Goal: Information Seeking & Learning: Understand process/instructions

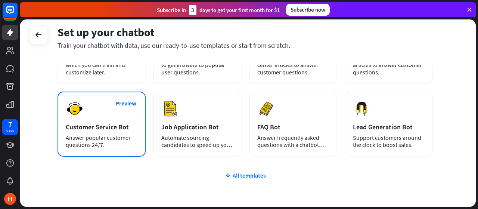
scroll to position [99, 0]
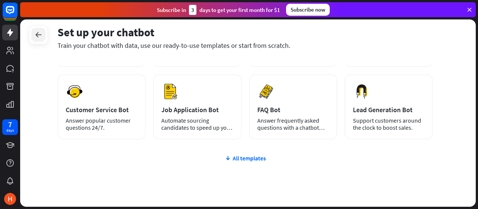
click at [42, 41] on div at bounding box center [38, 35] width 14 height 14
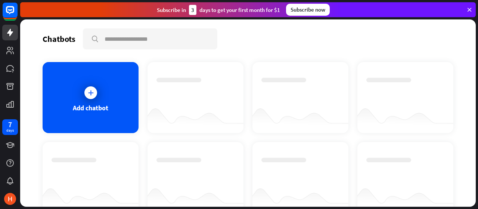
scroll to position [124, 0]
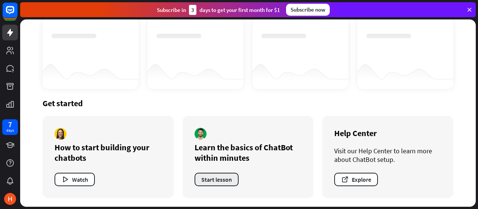
click at [206, 184] on button "Start lesson" at bounding box center [216, 178] width 44 height 13
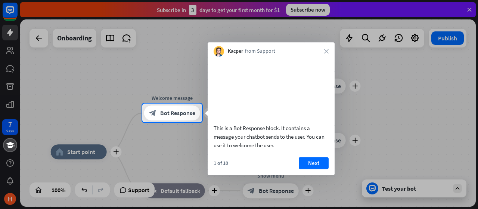
click at [467, 9] on div at bounding box center [239, 51] width 478 height 103
click at [469, 7] on div at bounding box center [239, 52] width 478 height 104
click at [306, 169] on button "Next" at bounding box center [313, 163] width 30 height 12
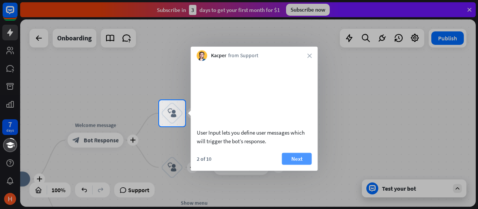
click at [306, 164] on button "Next" at bounding box center [297, 158] width 30 height 12
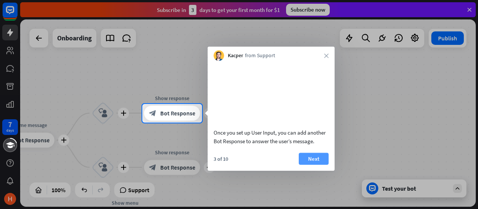
click at [322, 164] on button "Next" at bounding box center [313, 158] width 30 height 12
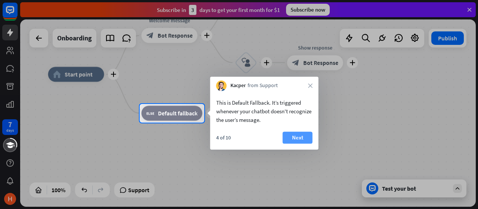
click at [306, 137] on button "Next" at bounding box center [297, 137] width 30 height 12
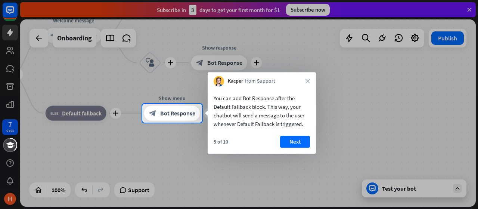
click at [297, 148] on div "5 of 10 Next" at bounding box center [261, 144] width 108 height 18
click at [300, 146] on button "Next" at bounding box center [295, 141] width 30 height 12
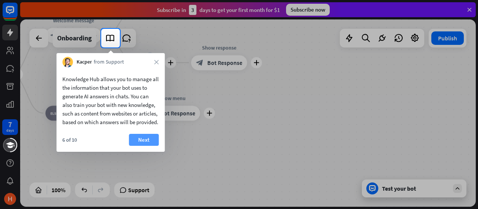
click at [152, 145] on button "Next" at bounding box center [144, 140] width 30 height 12
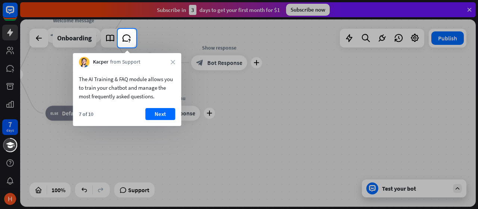
click at [160, 120] on div "7 of 10 Next" at bounding box center [127, 117] width 108 height 18
click at [175, 110] on div "7 of 10 Next" at bounding box center [127, 117] width 108 height 18
click at [163, 118] on button "Next" at bounding box center [160, 114] width 30 height 12
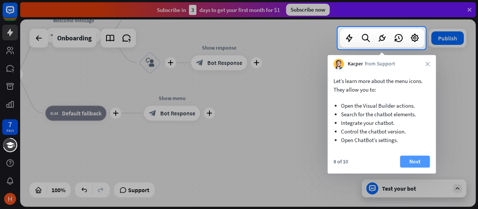
click at [416, 162] on button "Next" at bounding box center [415, 161] width 30 height 12
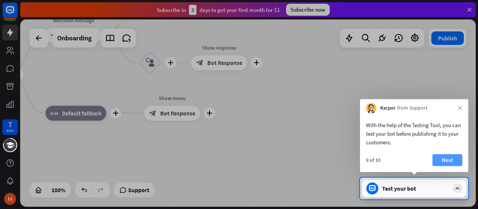
click at [451, 158] on button "Next" at bounding box center [447, 160] width 30 height 12
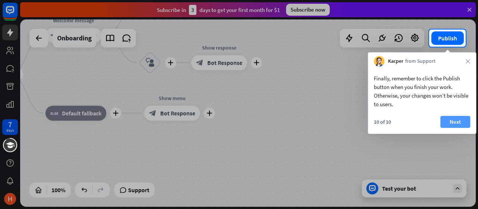
click at [458, 124] on button "Next" at bounding box center [455, 122] width 30 height 12
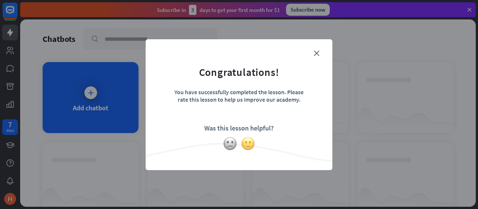
click at [246, 139] on img at bounding box center [248, 143] width 14 height 14
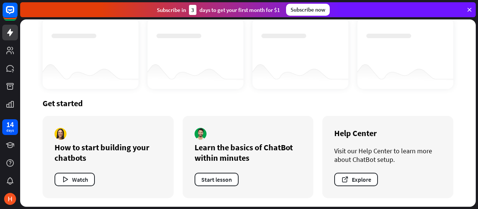
scroll to position [124, 0]
click at [227, 179] on button "Start lesson" at bounding box center [216, 178] width 44 height 13
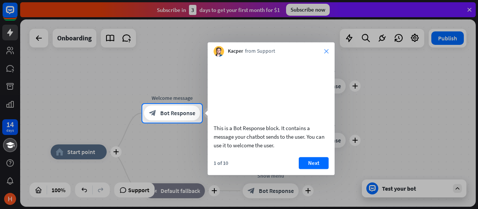
click at [326, 49] on icon "close" at bounding box center [326, 51] width 4 height 4
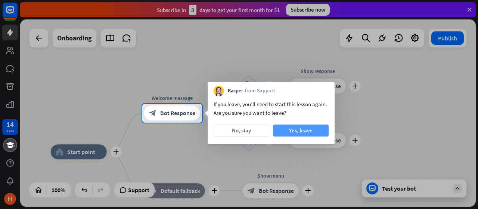
click at [316, 125] on button "Yes, leave" at bounding box center [301, 130] width 56 height 12
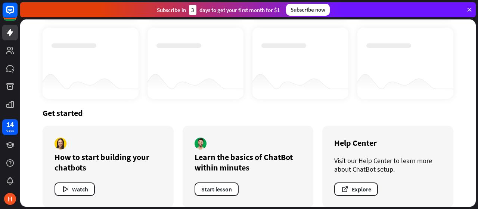
scroll to position [124, 0]
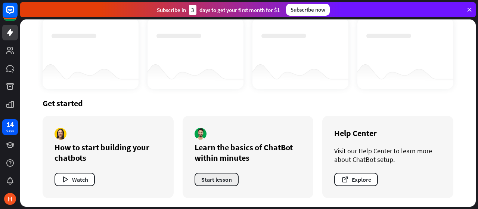
click at [226, 178] on button "Start lesson" at bounding box center [216, 178] width 44 height 13
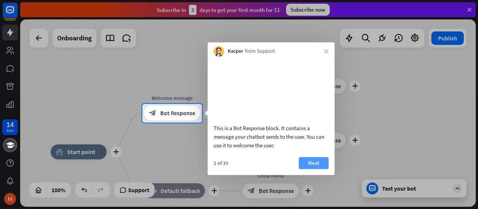
click at [312, 169] on button "Next" at bounding box center [313, 163] width 30 height 12
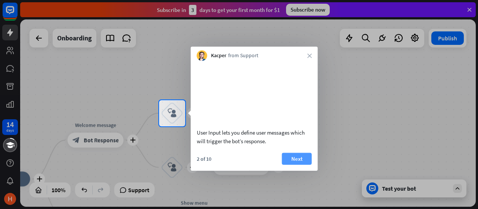
click at [298, 164] on button "Next" at bounding box center [297, 158] width 30 height 12
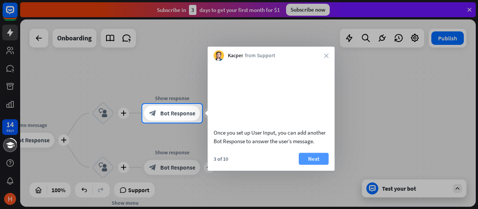
click at [312, 164] on button "Next" at bounding box center [313, 158] width 30 height 12
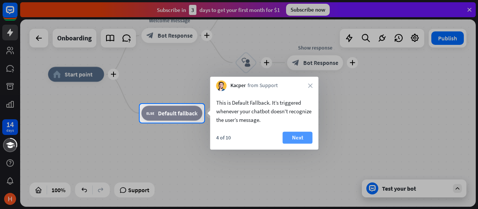
click at [304, 137] on button "Next" at bounding box center [297, 137] width 30 height 12
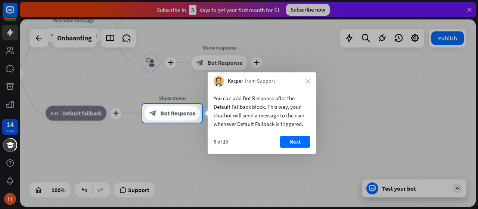
click at [304, 137] on button "Next" at bounding box center [295, 141] width 30 height 12
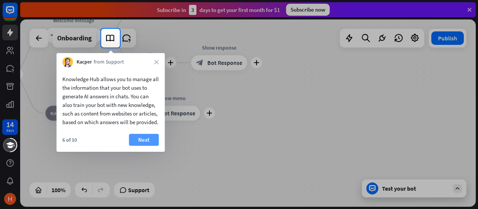
click at [148, 143] on button "Next" at bounding box center [144, 140] width 30 height 12
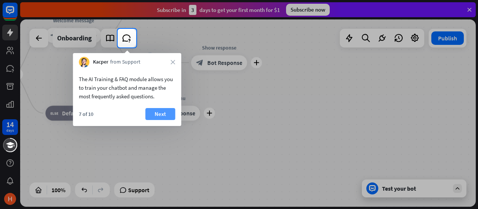
click at [164, 113] on button "Next" at bounding box center [160, 114] width 30 height 12
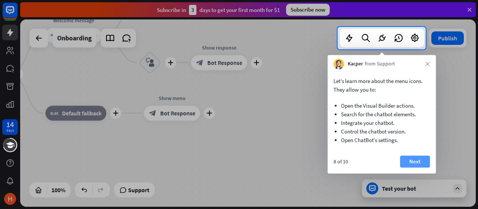
click at [423, 162] on button "Next" at bounding box center [415, 161] width 30 height 12
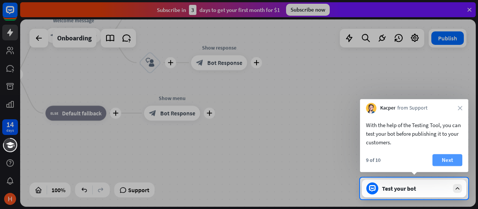
click at [442, 160] on button "Next" at bounding box center [447, 160] width 30 height 12
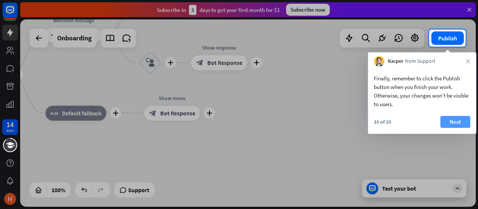
click at [456, 118] on button "Next" at bounding box center [455, 122] width 30 height 12
